Goal: Transaction & Acquisition: Purchase product/service

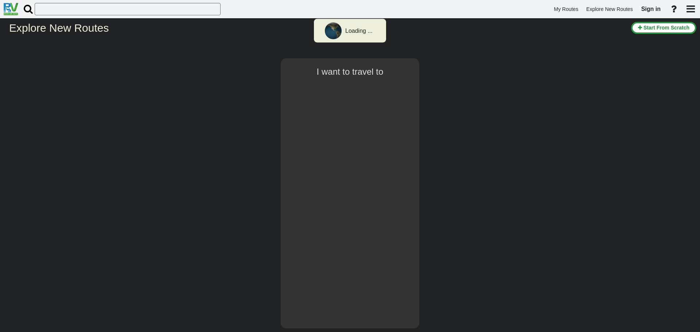
select select "number:1"
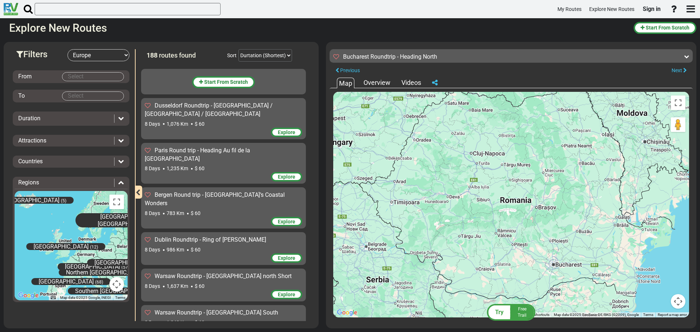
scroll to position [2815, 0]
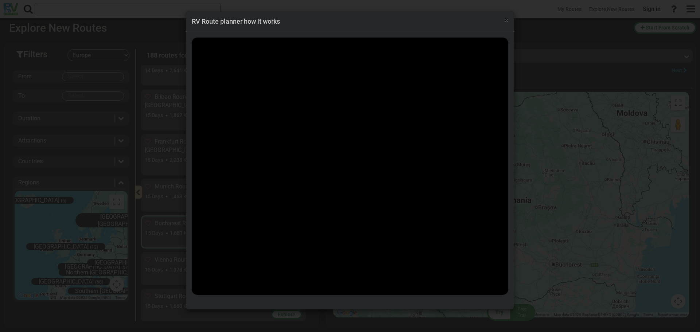
click at [508, 21] on span "×" at bounding box center [506, 19] width 4 height 9
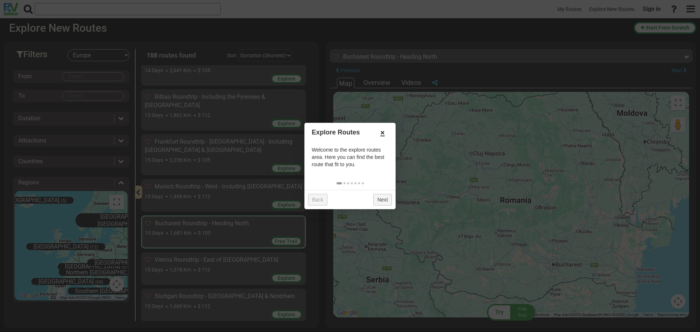
click at [383, 132] on link "×" at bounding box center [383, 133] width 12 height 12
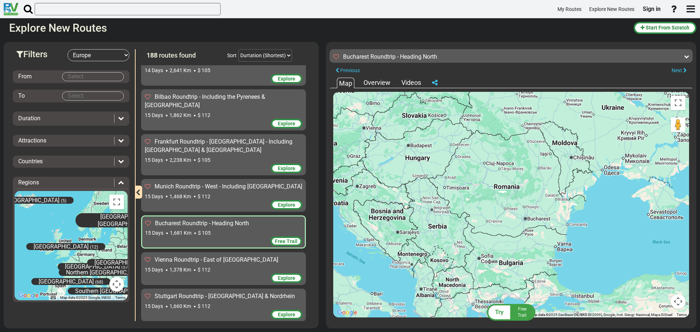
click at [281, 238] on span "Free Trail" at bounding box center [286, 241] width 23 height 6
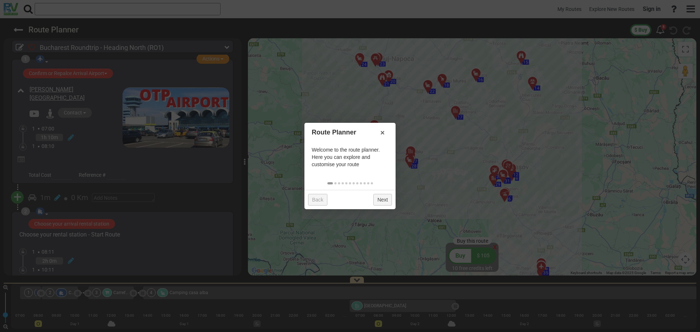
click at [544, 142] on div at bounding box center [350, 166] width 700 height 332
click at [385, 133] on link "×" at bounding box center [383, 133] width 12 height 12
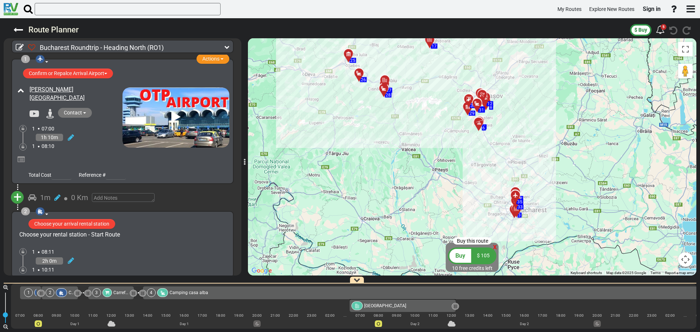
drag, startPoint x: 575, startPoint y: 203, endPoint x: 550, endPoint y: 129, distance: 78.4
click at [550, 129] on div "To activate drag with keyboard, press Alt + Enter. Once in keyboard drag state,…" at bounding box center [472, 156] width 449 height 237
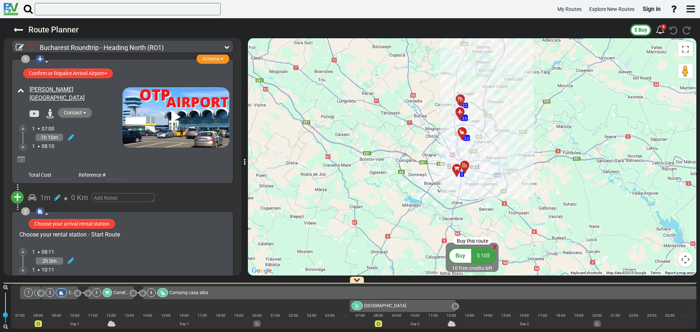
drag, startPoint x: 509, startPoint y: 139, endPoint x: 451, endPoint y: 185, distance: 74.2
click at [451, 185] on div "To activate drag with keyboard, press Alt + Enter. Once in keyboard drag state,…" at bounding box center [472, 156] width 449 height 237
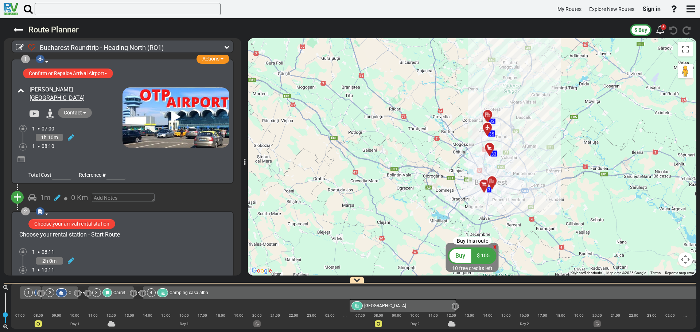
drag, startPoint x: 460, startPoint y: 110, endPoint x: 449, endPoint y: 165, distance: 55.9
click at [449, 165] on div "To activate drag with keyboard, press Alt + Enter. Once in keyboard drag state,…" at bounding box center [472, 156] width 449 height 237
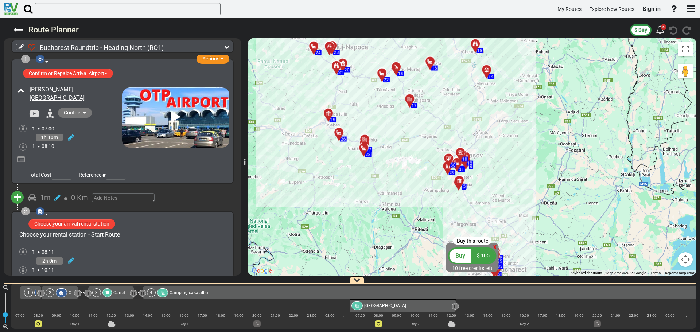
drag, startPoint x: 428, startPoint y: 134, endPoint x: 467, endPoint y: 242, distance: 115.5
click at [467, 245] on div "Buy this route x Buy $ 105 10 free credits left ← Move left → Move right ↑ Move…" at bounding box center [472, 156] width 449 height 237
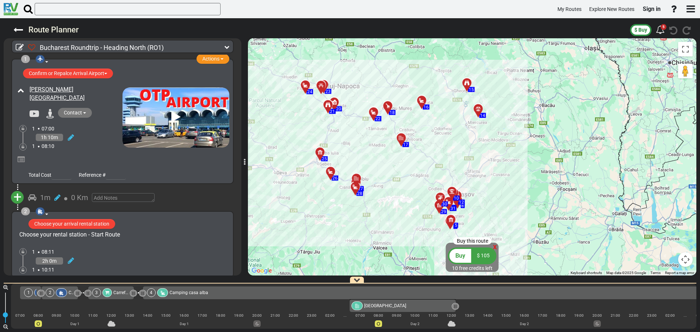
drag, startPoint x: 417, startPoint y: 171, endPoint x: 409, endPoint y: 210, distance: 39.2
click at [409, 210] on div "To activate drag with keyboard, press Alt + Enter. Once in keyboard drag state,…" at bounding box center [472, 156] width 449 height 237
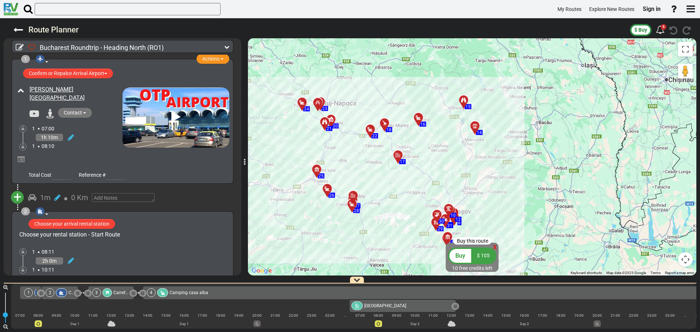
drag, startPoint x: 485, startPoint y: 155, endPoint x: 482, endPoint y: 173, distance: 18.8
click at [482, 173] on div "To activate drag with keyboard, press Alt + Enter. Once in keyboard drag state,…" at bounding box center [472, 156] width 449 height 237
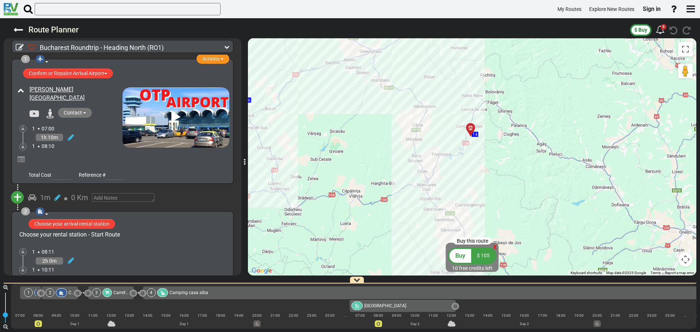
drag, startPoint x: 449, startPoint y: 120, endPoint x: 470, endPoint y: 198, distance: 80.3
click at [470, 198] on div "To activate drag with keyboard, press Alt + Enter. Once in keyboard drag state,…" at bounding box center [472, 156] width 449 height 237
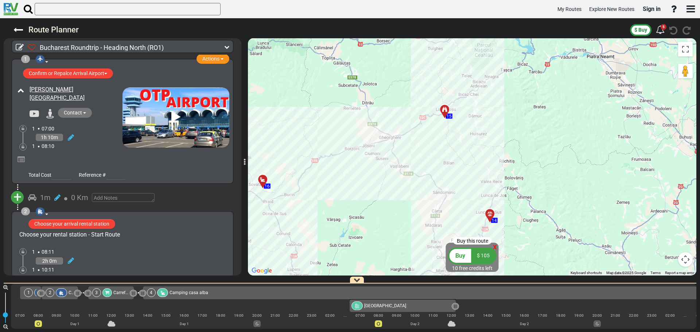
drag, startPoint x: 446, startPoint y: 123, endPoint x: 469, endPoint y: 194, distance: 75.1
click at [469, 194] on div "To activate drag with keyboard, press Alt + Enter. Once in keyboard drag state,…" at bounding box center [472, 156] width 449 height 237
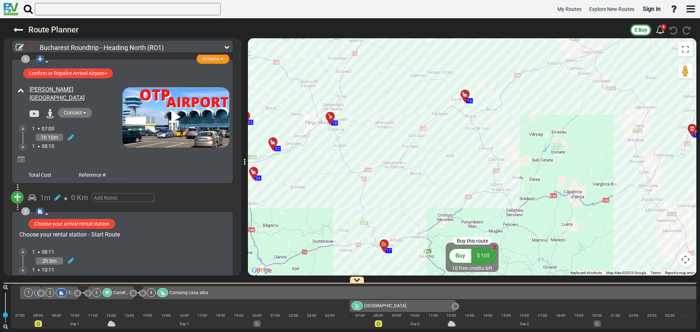
drag, startPoint x: 374, startPoint y: 182, endPoint x: 572, endPoint y: 100, distance: 214.0
click at [572, 99] on div "To activate drag with keyboard, press Alt + Enter. Once in keyboard drag state,…" at bounding box center [472, 156] width 449 height 237
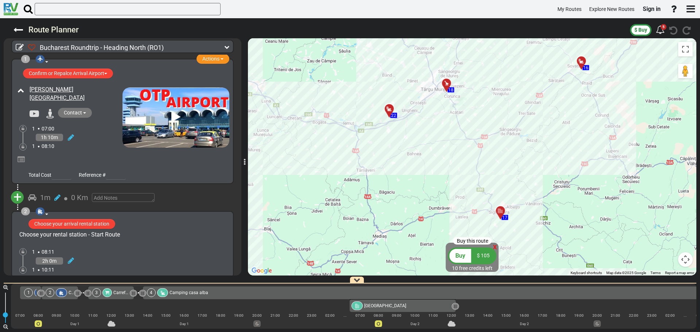
drag, startPoint x: 415, startPoint y: 171, endPoint x: 530, endPoint y: 140, distance: 119.4
click at [530, 140] on div "To activate drag with keyboard, press Alt + Enter. Once in keyboard drag state,…" at bounding box center [472, 156] width 449 height 237
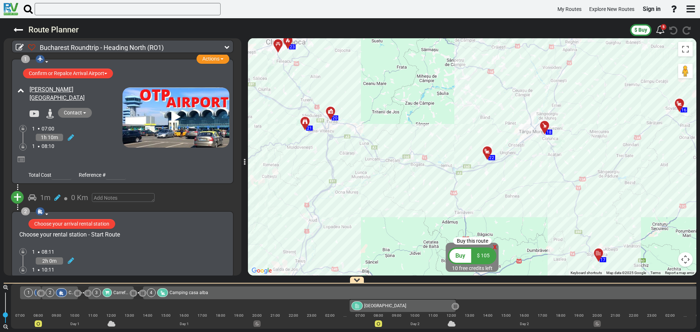
drag, startPoint x: 390, startPoint y: 179, endPoint x: 521, endPoint y: 194, distance: 131.8
click at [521, 194] on div "To activate drag with keyboard, press Alt + Enter. Once in keyboard drag state,…" at bounding box center [472, 156] width 449 height 237
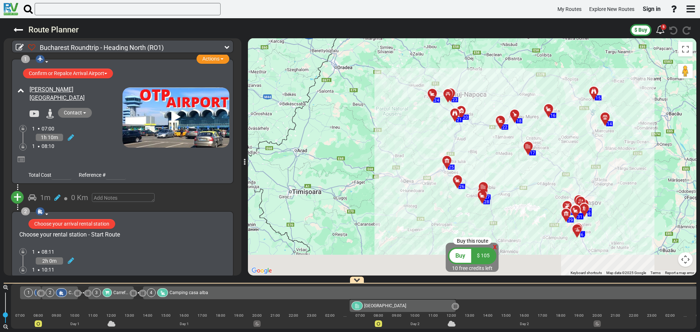
drag, startPoint x: 523, startPoint y: 236, endPoint x: 498, endPoint y: 174, distance: 66.1
click at [498, 174] on div "To activate drag with keyboard, press Alt + Enter. Once in keyboard drag state,…" at bounding box center [472, 156] width 449 height 237
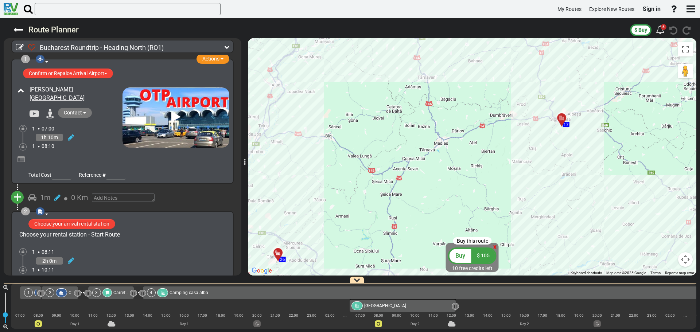
drag, startPoint x: 501, startPoint y: 120, endPoint x: 454, endPoint y: 225, distance: 115.4
click at [454, 225] on div "To activate drag with keyboard, press Alt + Enter. Once in keyboard drag state,…" at bounding box center [472, 156] width 449 height 237
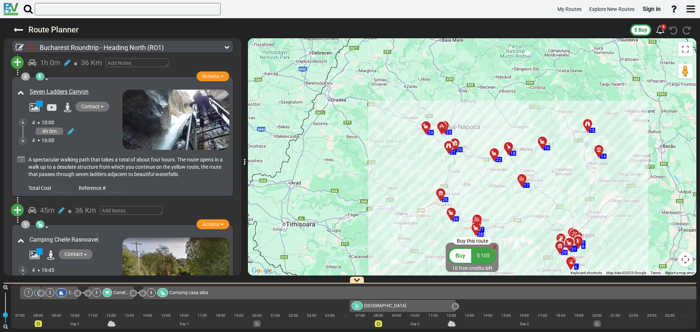
scroll to position [1203, 0]
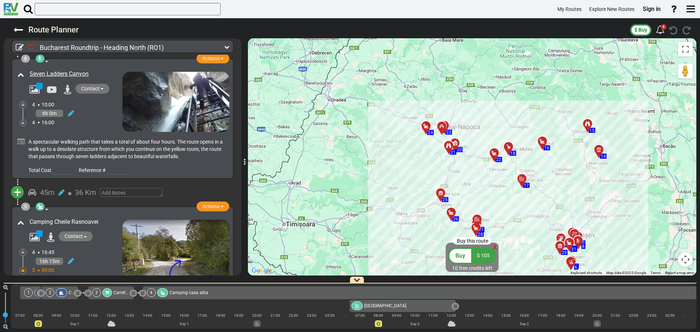
drag, startPoint x: 122, startPoint y: 190, endPoint x: 179, endPoint y: 171, distance: 59.7
drag, startPoint x: 179, startPoint y: 171, endPoint x: 158, endPoint y: 140, distance: 37.6
click at [158, 162] on div "Total Cost Reference #" at bounding box center [123, 168] width 214 height 13
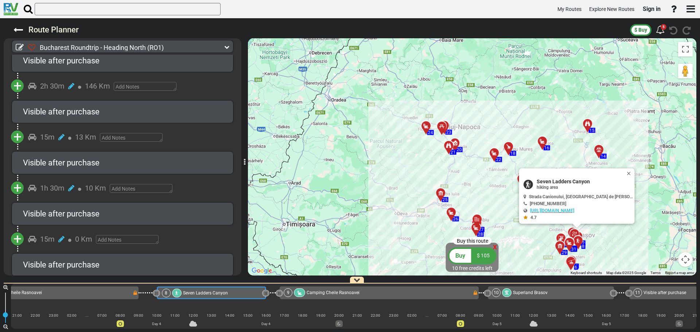
scroll to position [2801, 0]
